Goal: Find specific page/section: Find specific page/section

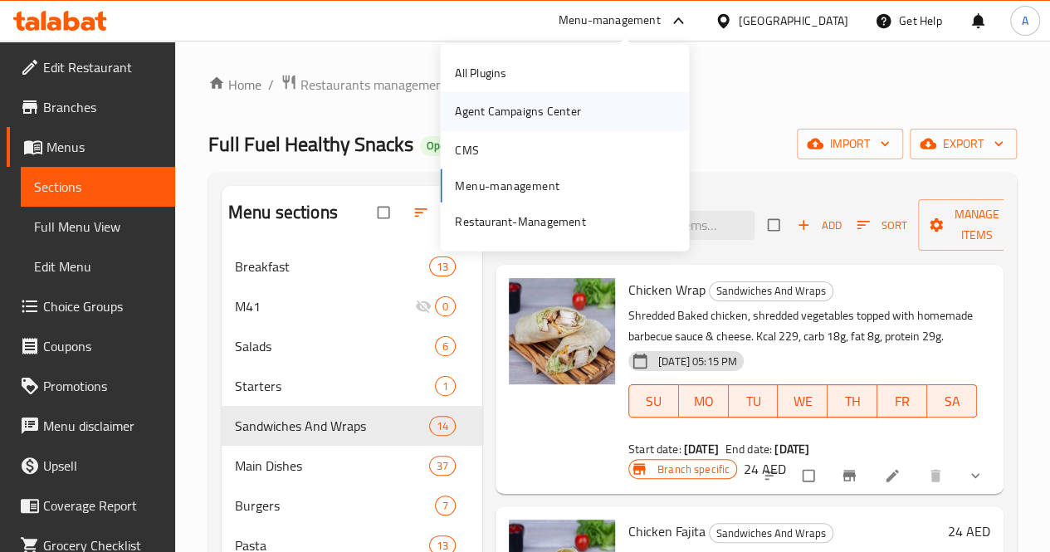
click at [562, 114] on div "Agent Campaigns Center" at bounding box center [517, 111] width 125 height 18
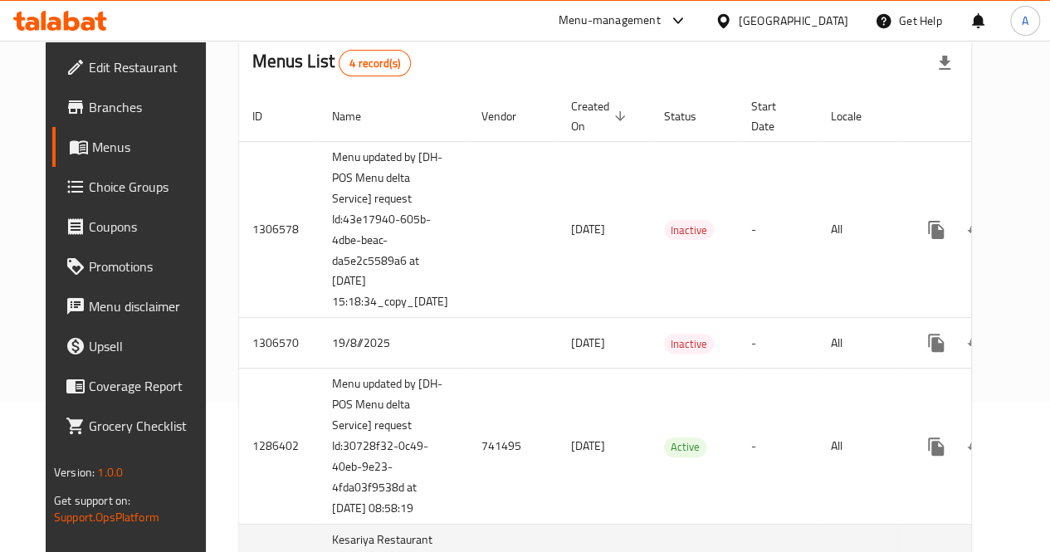
scroll to position [0, 68]
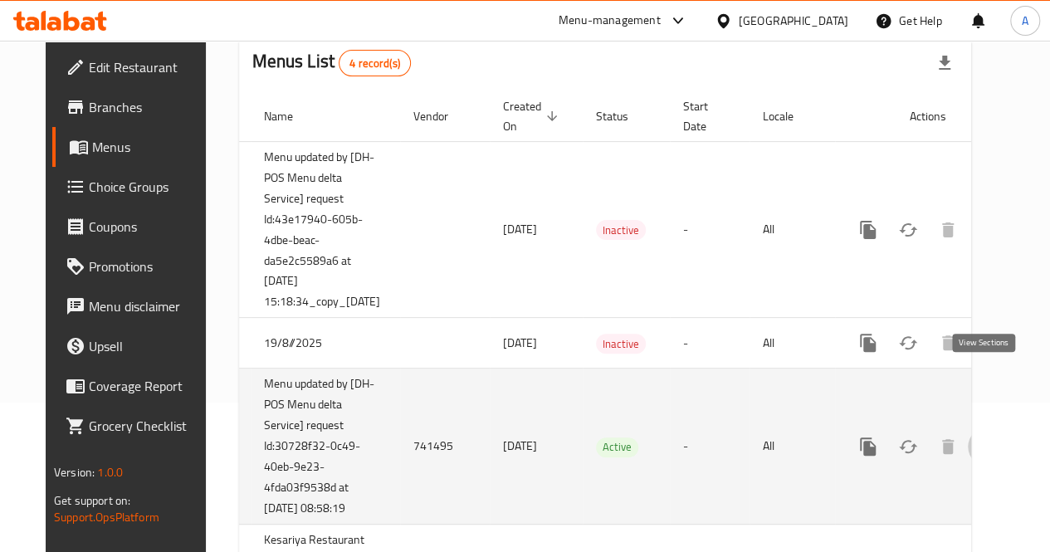
click at [981, 437] on icon "enhanced table" at bounding box center [988, 447] width 20 height 20
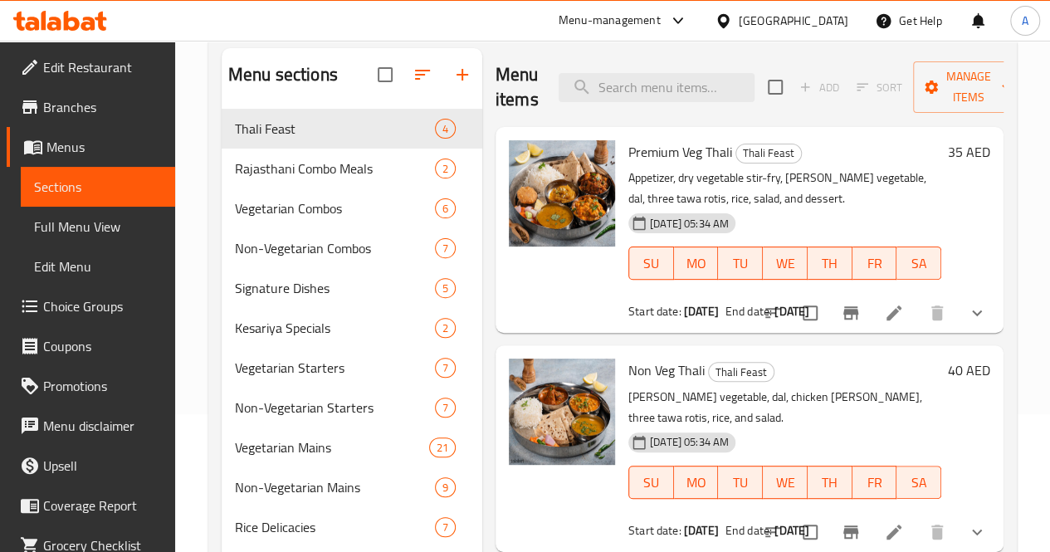
scroll to position [139, 0]
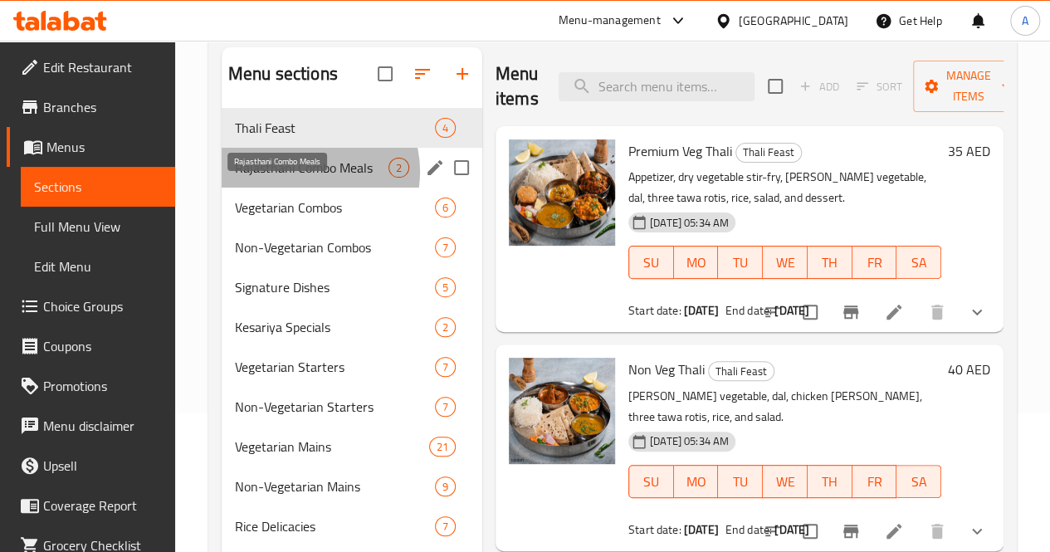
click at [309, 178] on span "Rajasthani Combo Meals" at bounding box center [312, 168] width 154 height 20
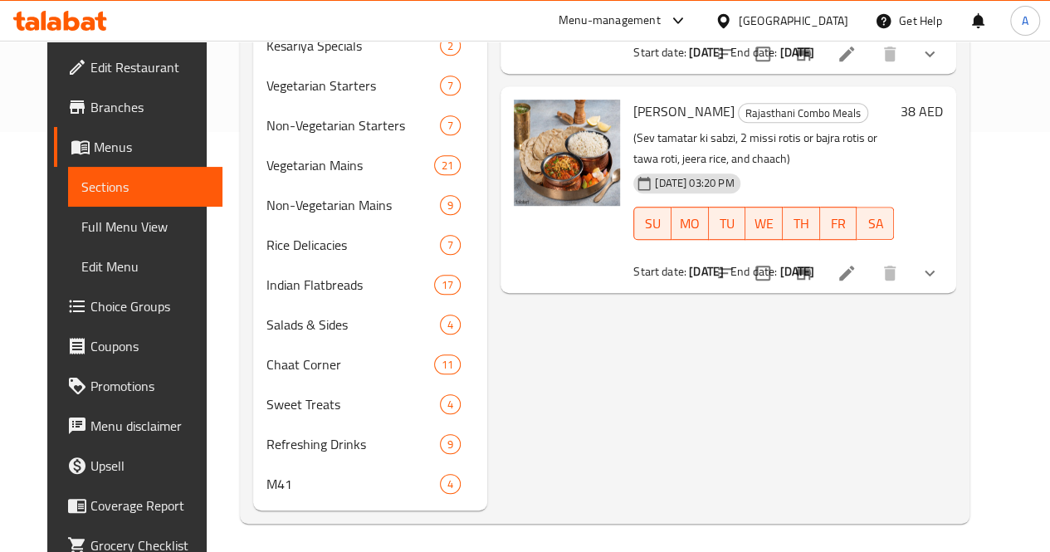
scroll to position [432, 0]
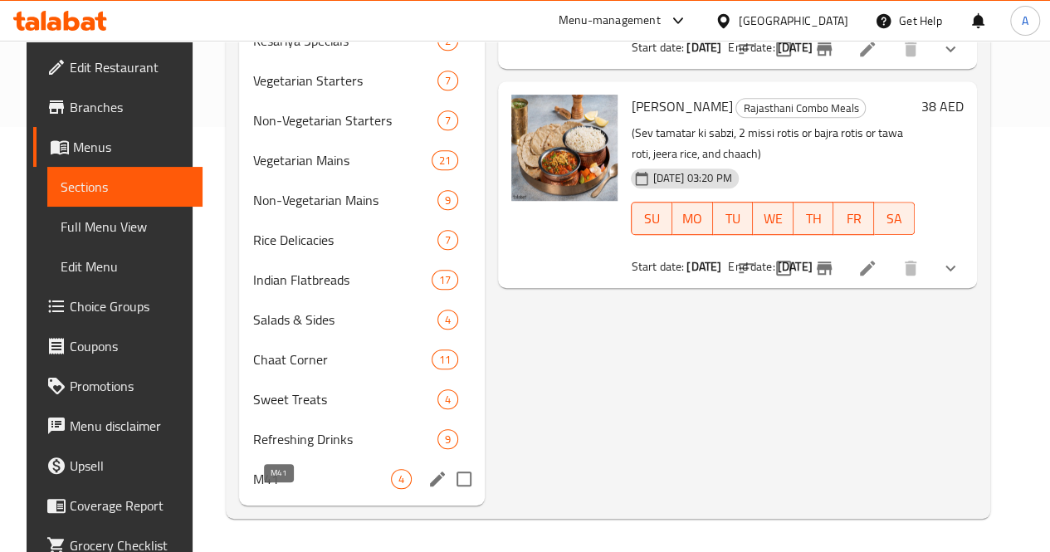
click at [276, 489] on span "M41" at bounding box center [321, 479] width 139 height 20
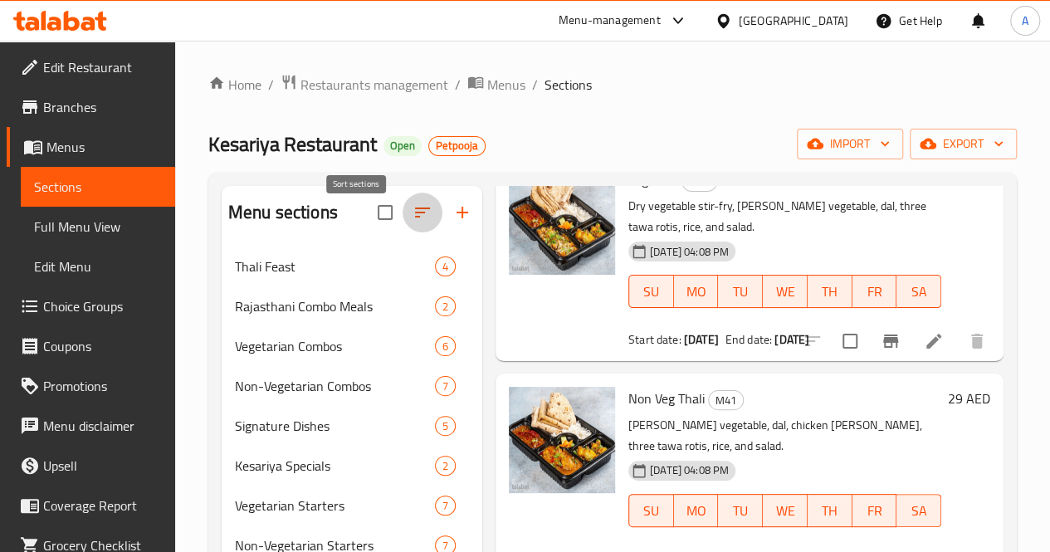
click at [413, 215] on icon "button" at bounding box center [423, 213] width 20 height 20
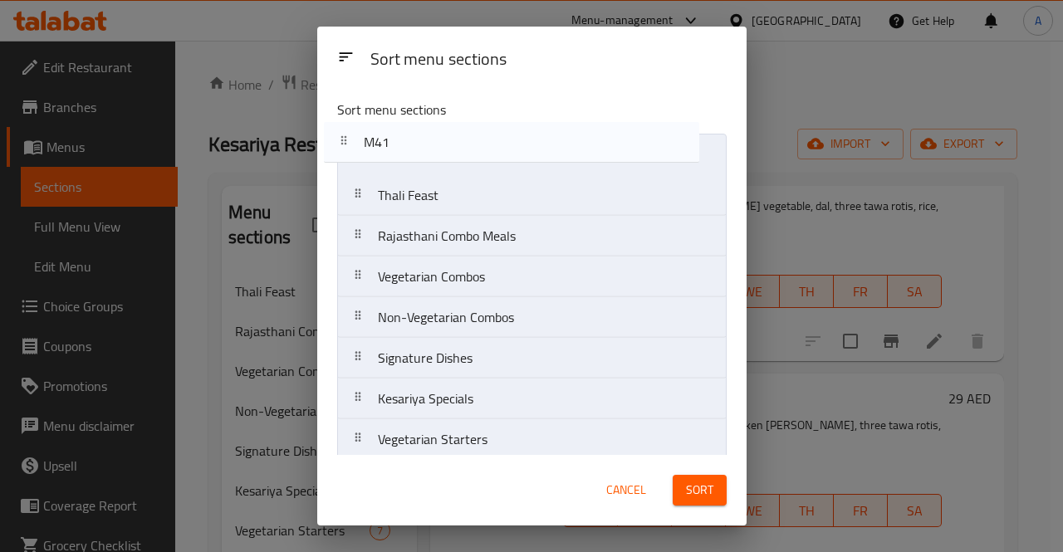
drag, startPoint x: 472, startPoint y: 435, endPoint x: 459, endPoint y: 140, distance: 295.0
click at [459, 140] on nav "Thali Feast Rajasthani Combo Meals Vegetarian Combos Non-Vegetarian Combos Sign…" at bounding box center [531, 480] width 389 height 693
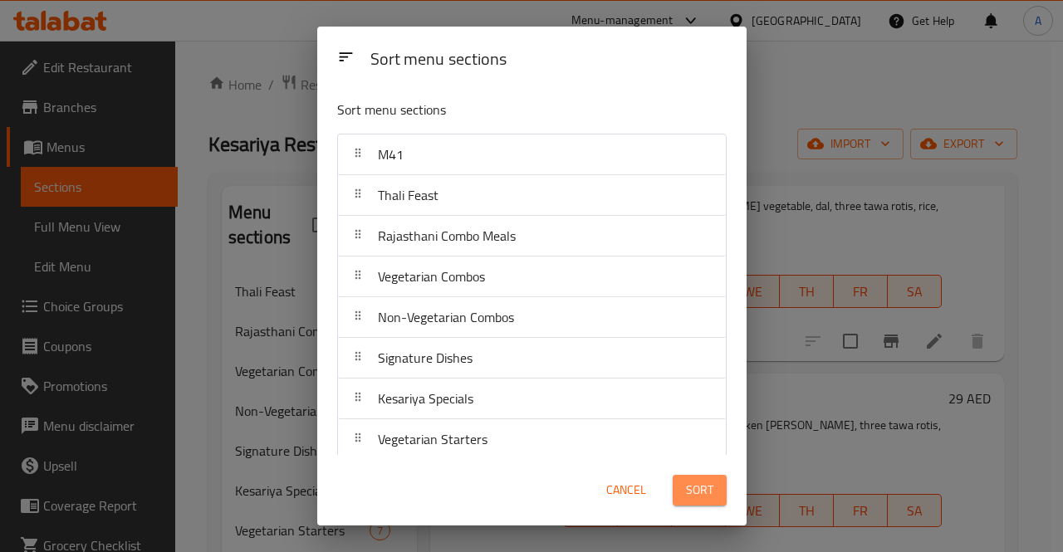
click at [702, 495] on span "Sort" at bounding box center [699, 490] width 27 height 21
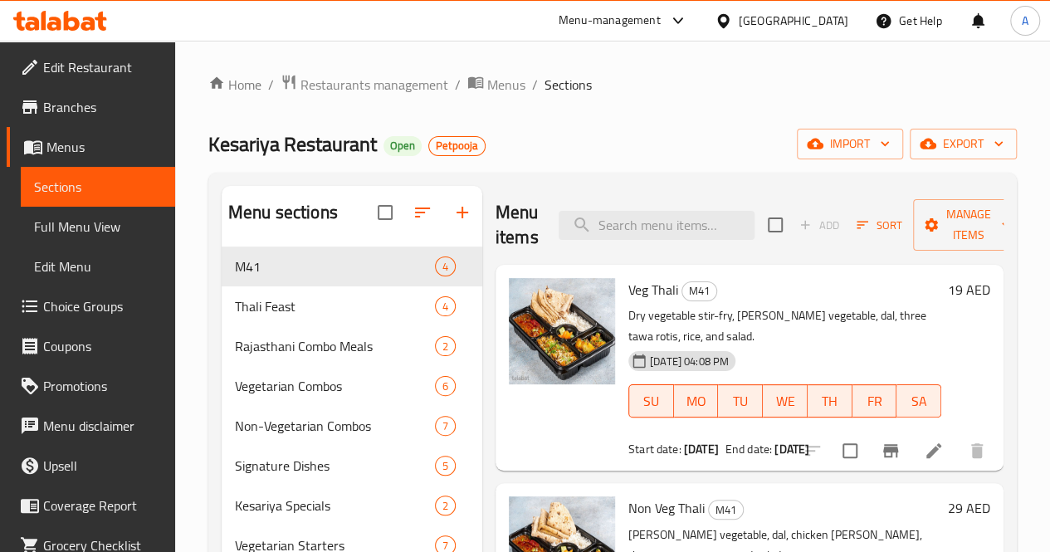
click at [266, 37] on div "Menu-management United Arab Emirates Get Help A" at bounding box center [525, 21] width 1050 height 40
